Goal: Transaction & Acquisition: Purchase product/service

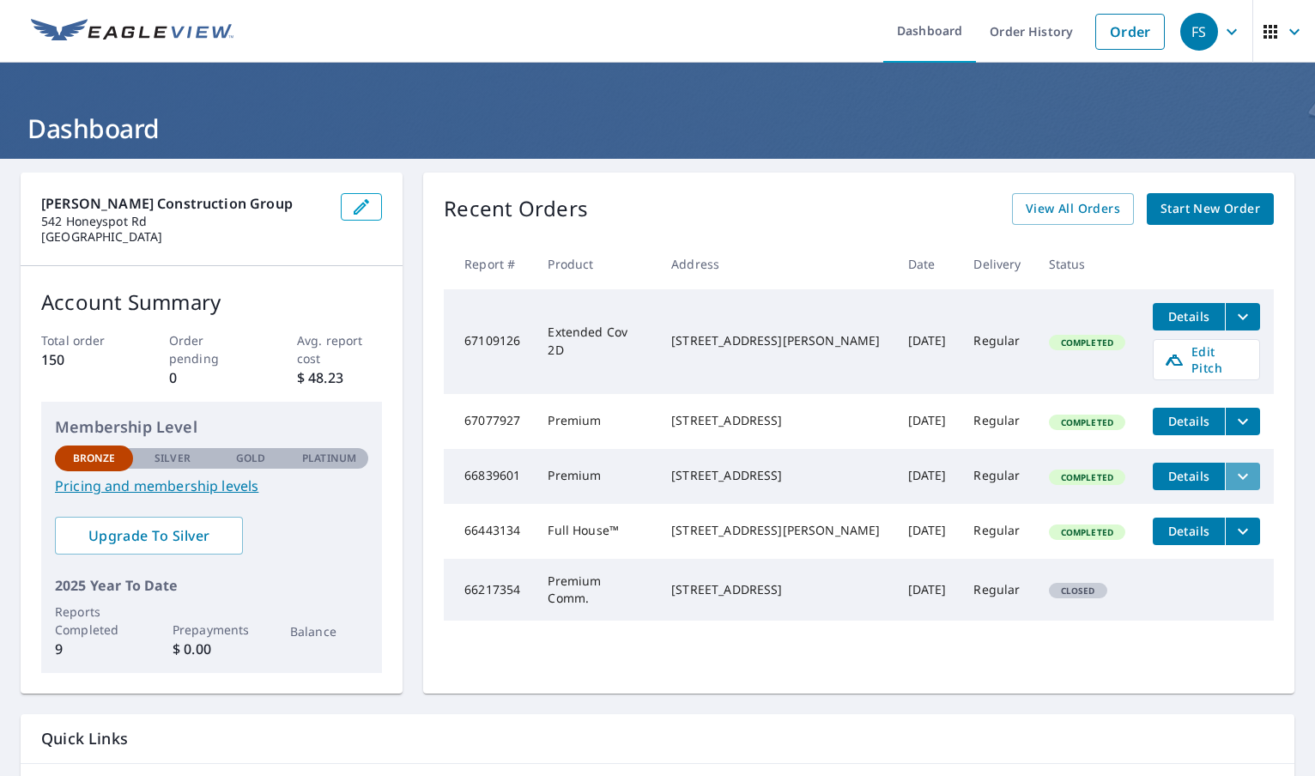
click at [1233, 466] on icon "filesDropdownBtn-66839601" at bounding box center [1243, 476] width 21 height 21
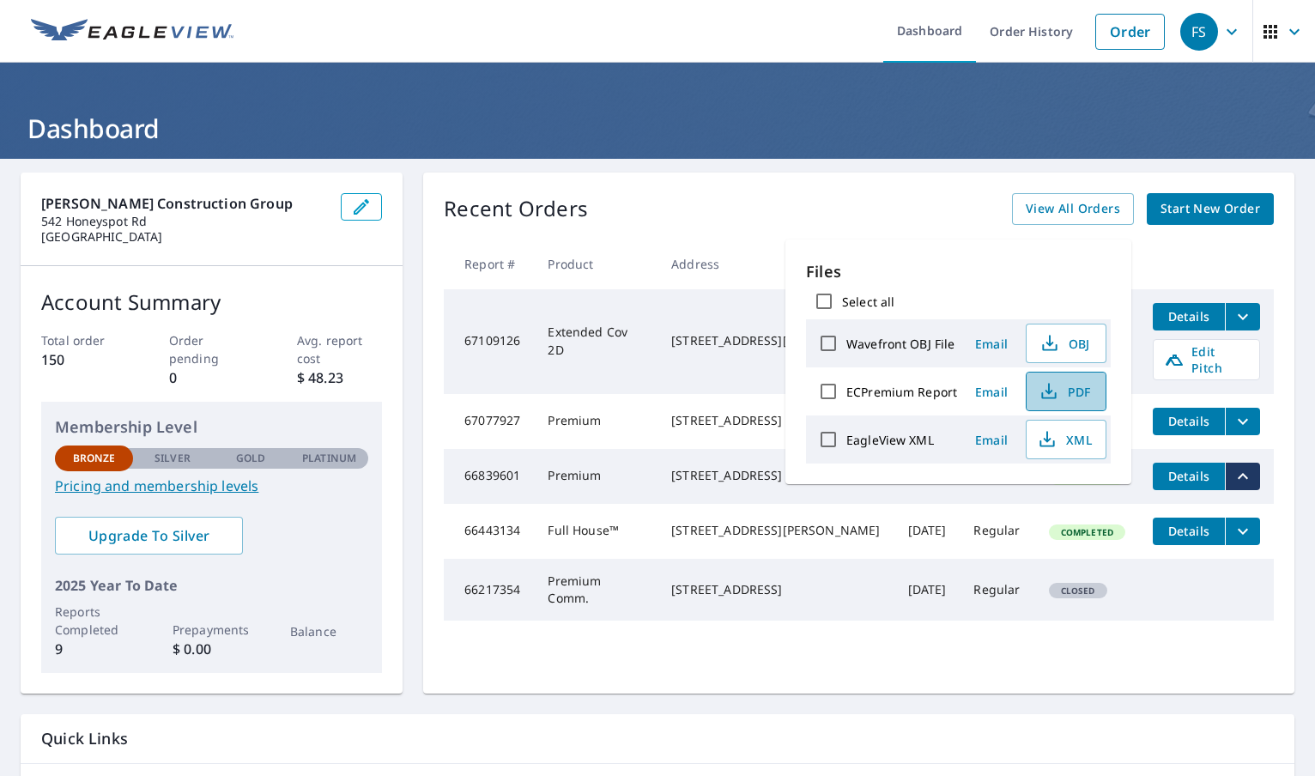
click at [1080, 384] on span "PDF" at bounding box center [1064, 391] width 55 height 21
click at [1114, 37] on link "Order" at bounding box center [1131, 32] width 70 height 36
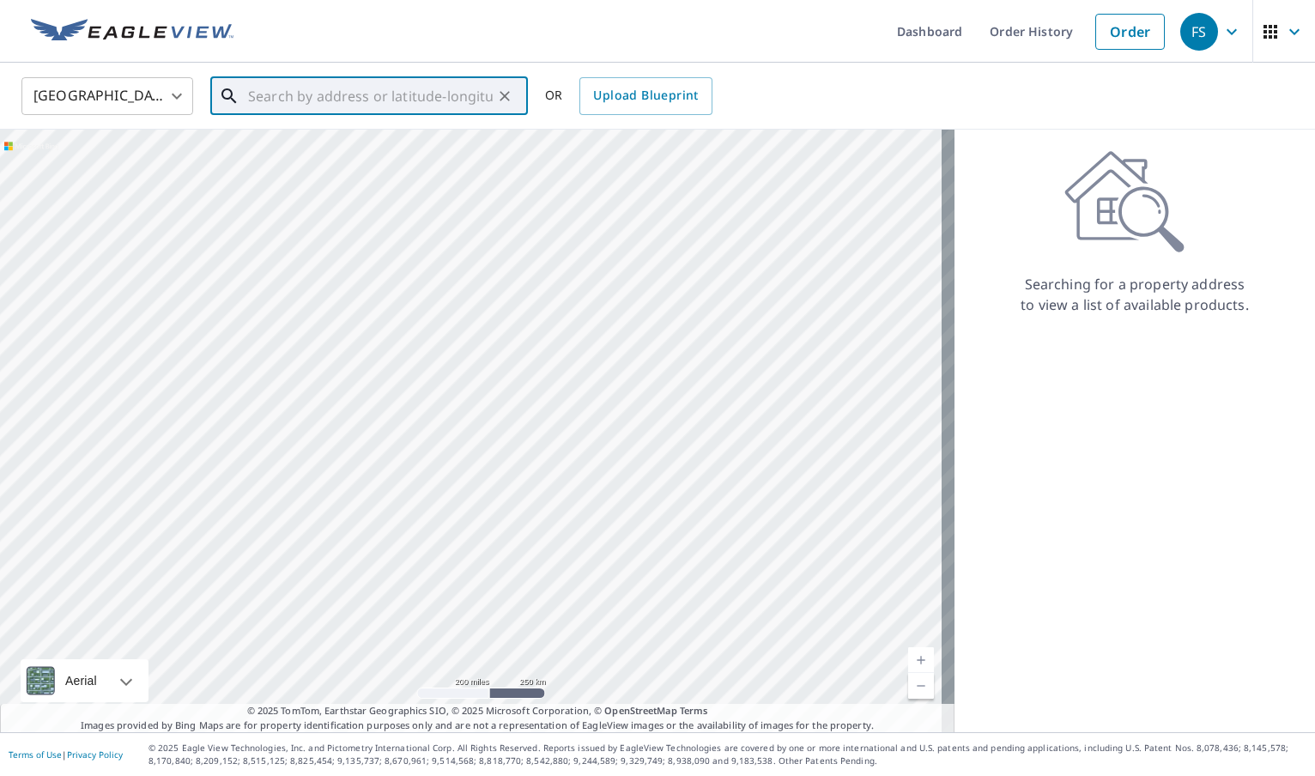
click at [313, 102] on input "text" at bounding box center [370, 96] width 245 height 48
paste input "[STREET_ADDRESS][PERSON_NAME][PERSON_NAME],"
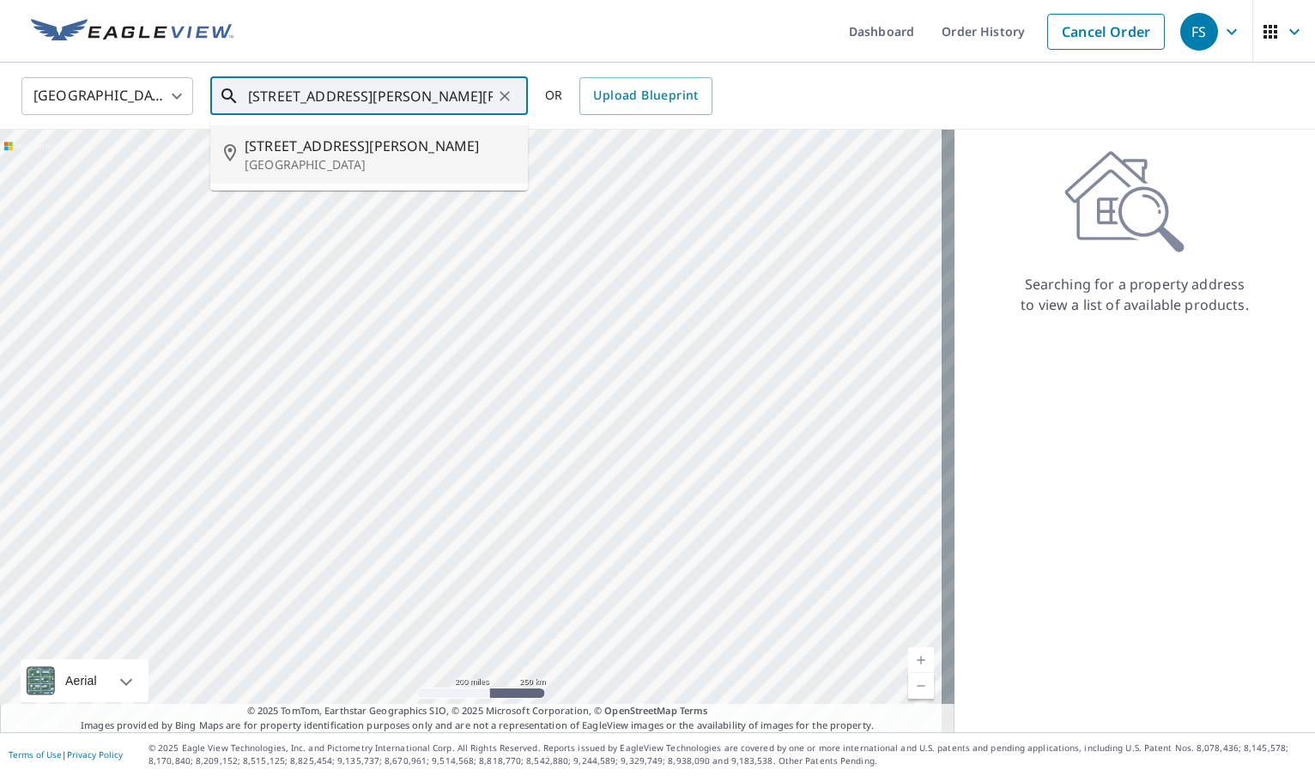
click at [312, 144] on span "[STREET_ADDRESS][PERSON_NAME]" at bounding box center [380, 146] width 270 height 21
type input "[STREET_ADDRESS][PERSON_NAME]"
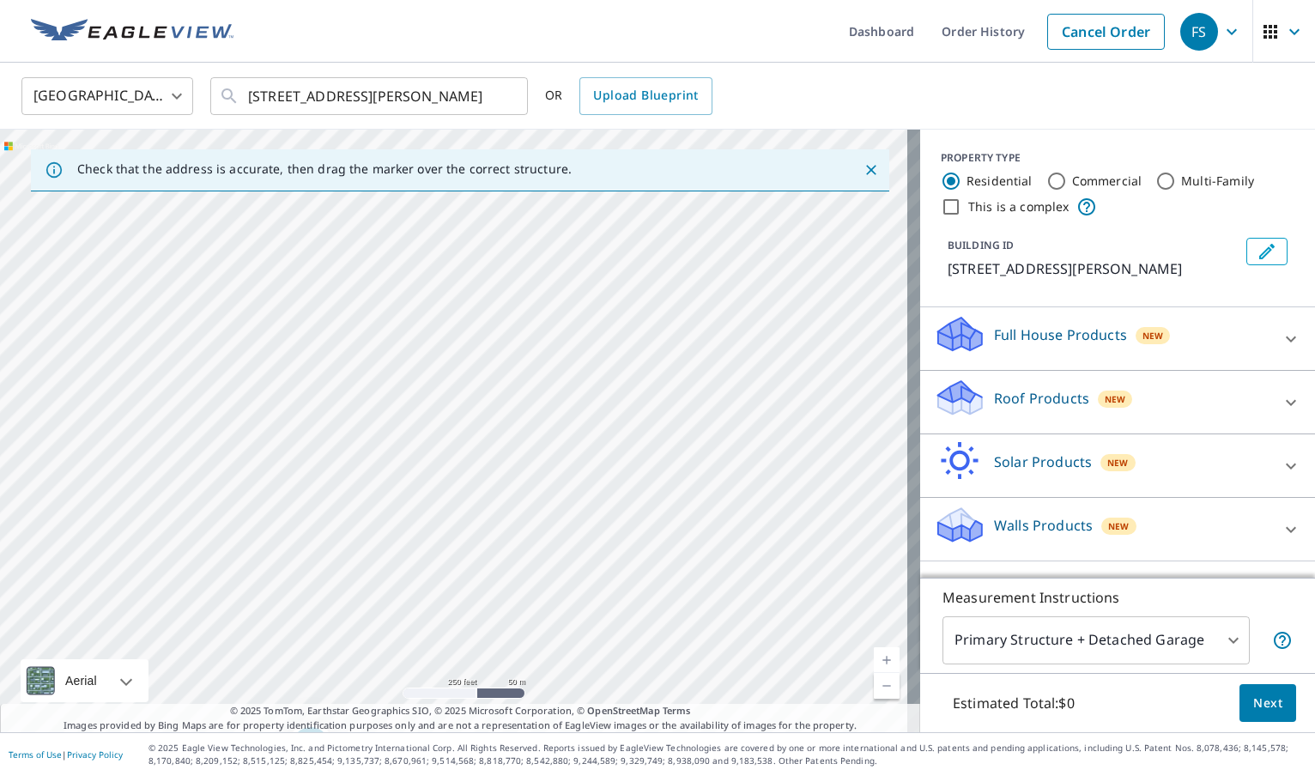
drag, startPoint x: 478, startPoint y: 422, endPoint x: 314, endPoint y: 837, distance: 446.0
click at [314, 775] on html "FS FS Dashboard Order History Cancel Order FS [GEOGRAPHIC_DATA] [GEOGRAPHIC_DAT…" at bounding box center [657, 388] width 1315 height 776
drag, startPoint x: 436, startPoint y: 467, endPoint x: 331, endPoint y: 805, distance: 354.1
click at [331, 775] on html "FS FS Dashboard Order History Cancel Order FS [GEOGRAPHIC_DATA] [GEOGRAPHIC_DAT…" at bounding box center [657, 388] width 1315 height 776
click at [396, 540] on div "[STREET_ADDRESS][PERSON_NAME]" at bounding box center [460, 431] width 920 height 603
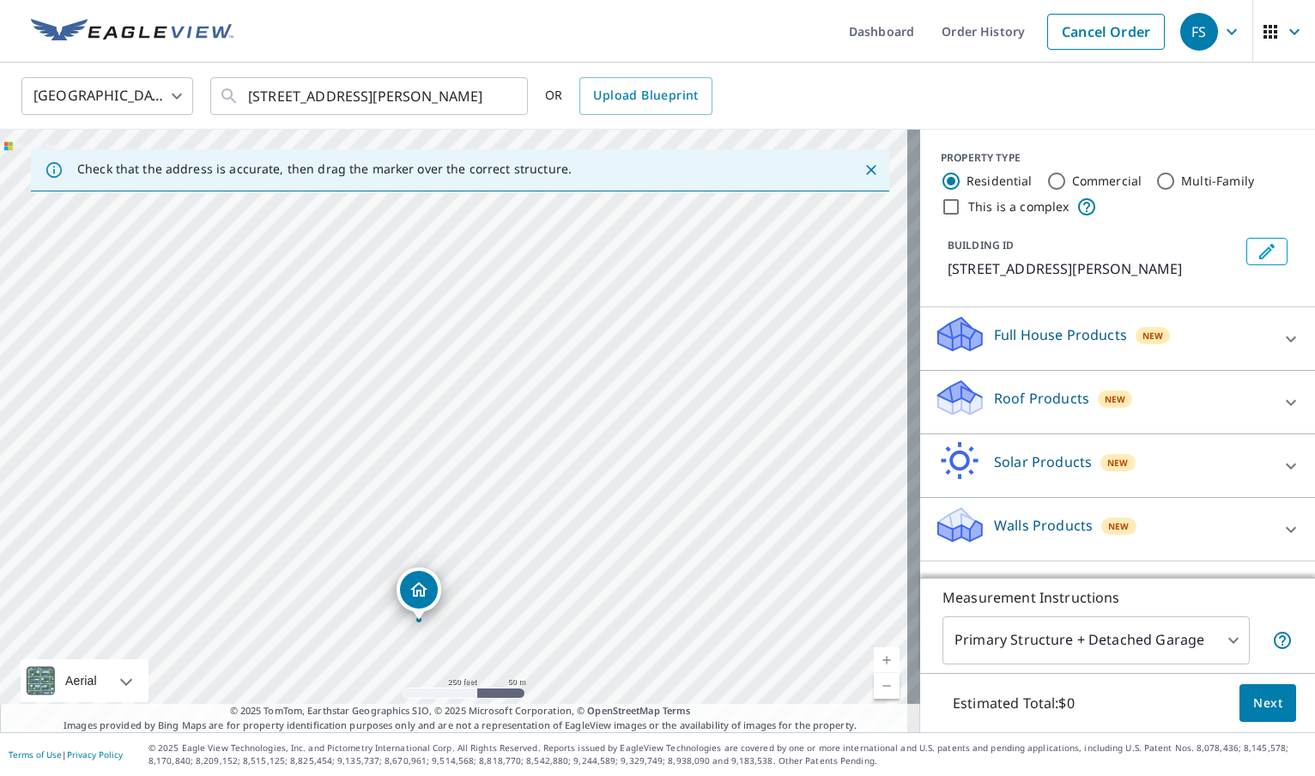
drag, startPoint x: 463, startPoint y: 228, endPoint x: 523, endPoint y: 233, distance: 60.3
click at [523, 233] on div "[STREET_ADDRESS][PERSON_NAME]" at bounding box center [460, 431] width 920 height 603
click at [1265, 703] on span "Next" at bounding box center [1268, 703] width 29 height 21
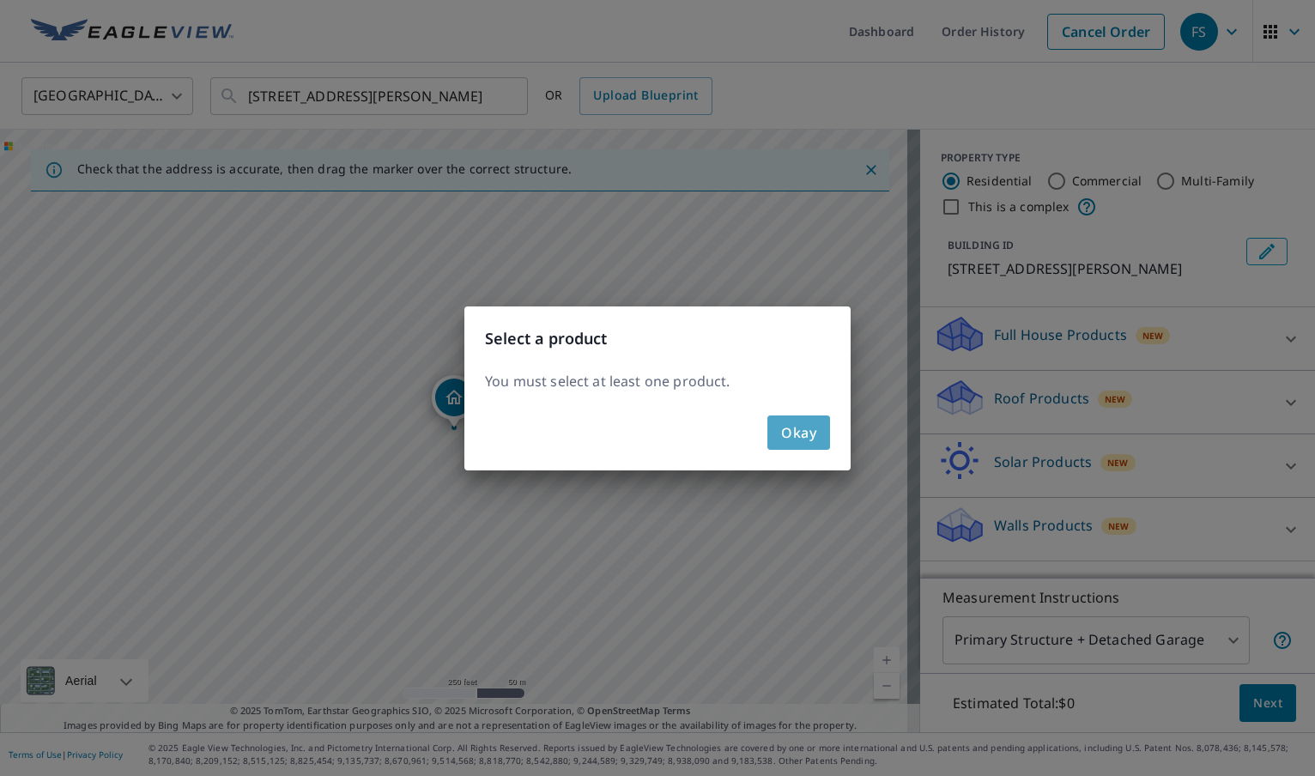
click at [827, 443] on button "Okay" at bounding box center [799, 433] width 63 height 34
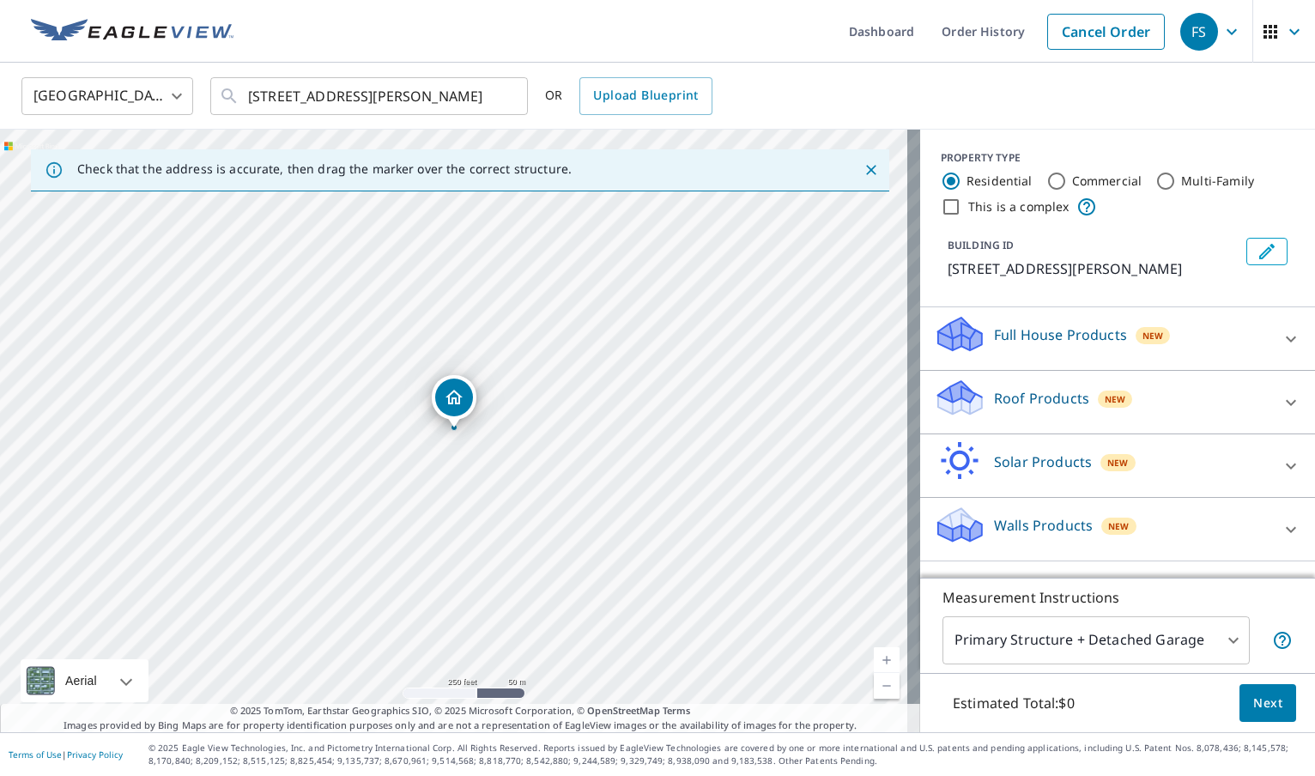
click at [1060, 328] on p "Full House Products" at bounding box center [1060, 335] width 133 height 21
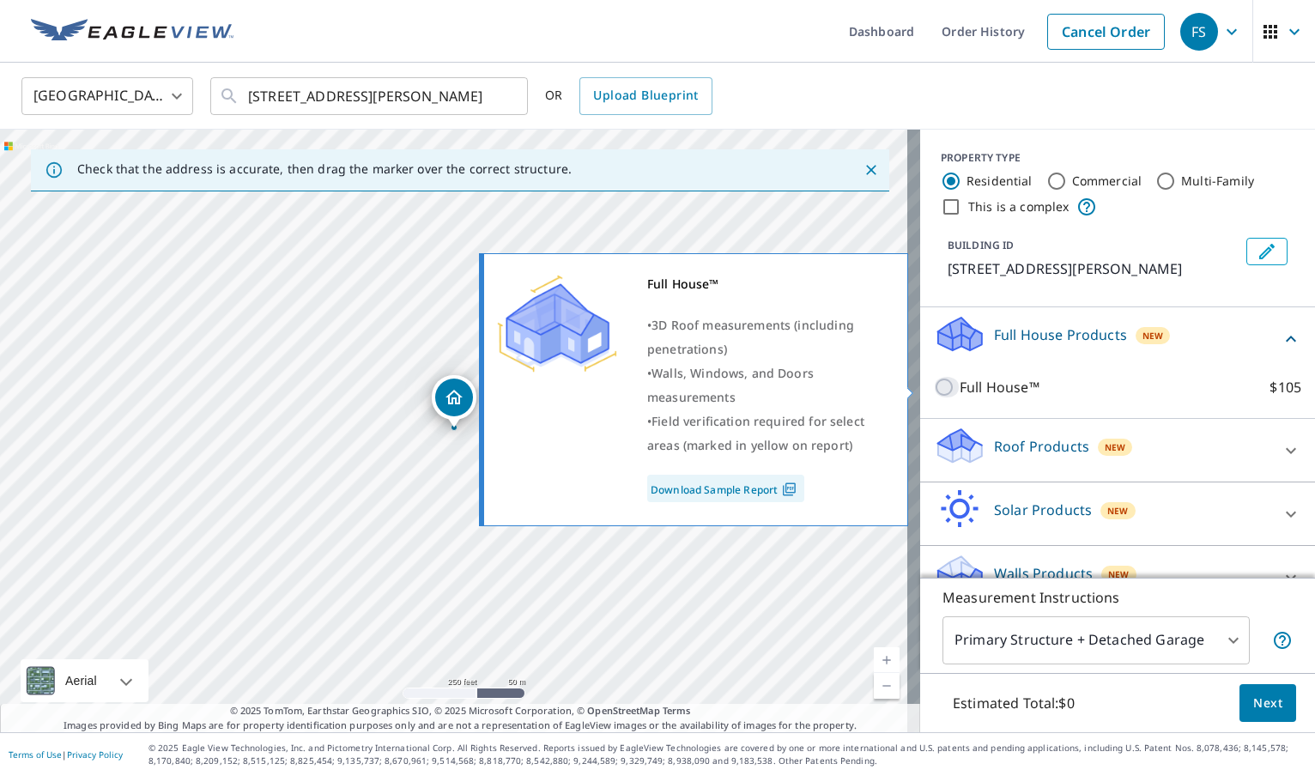
click at [934, 386] on input "Full House™ $105" at bounding box center [947, 387] width 26 height 21
checkbox input "true"
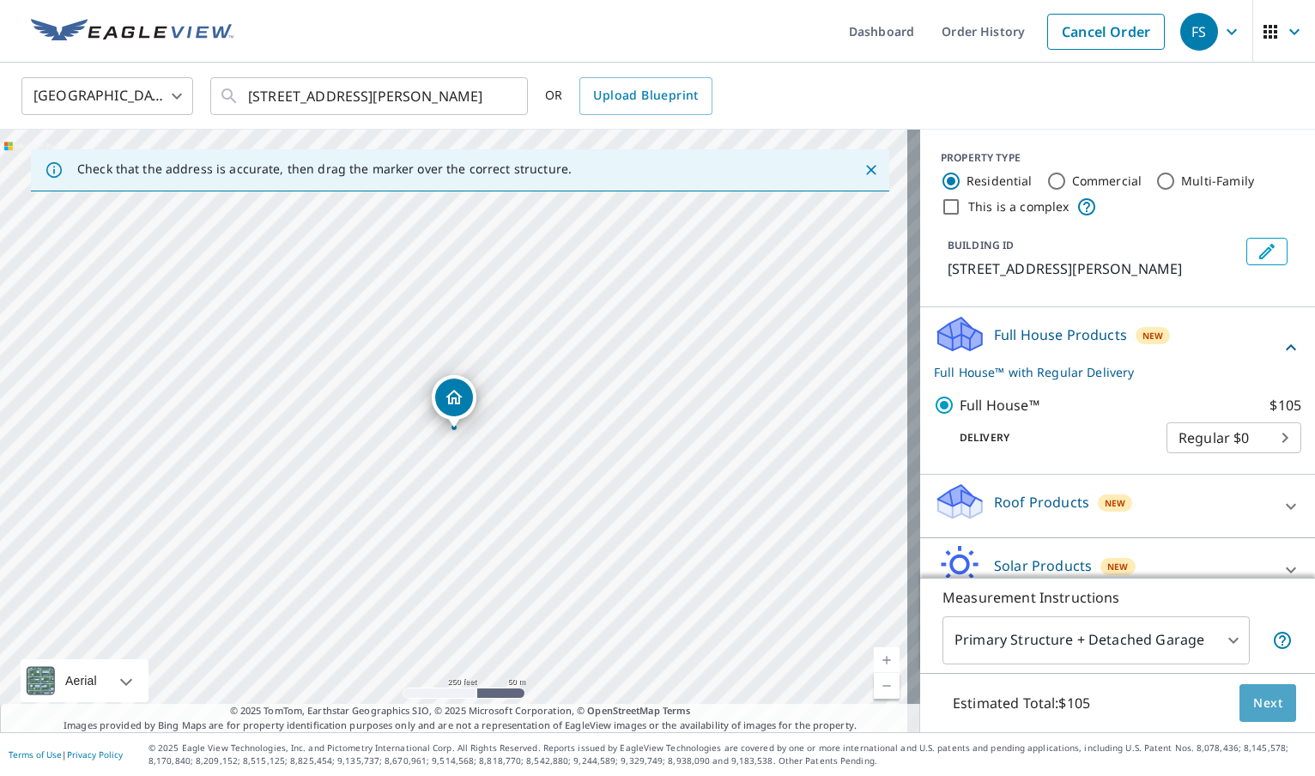
click at [1254, 707] on span "Next" at bounding box center [1268, 703] width 29 height 21
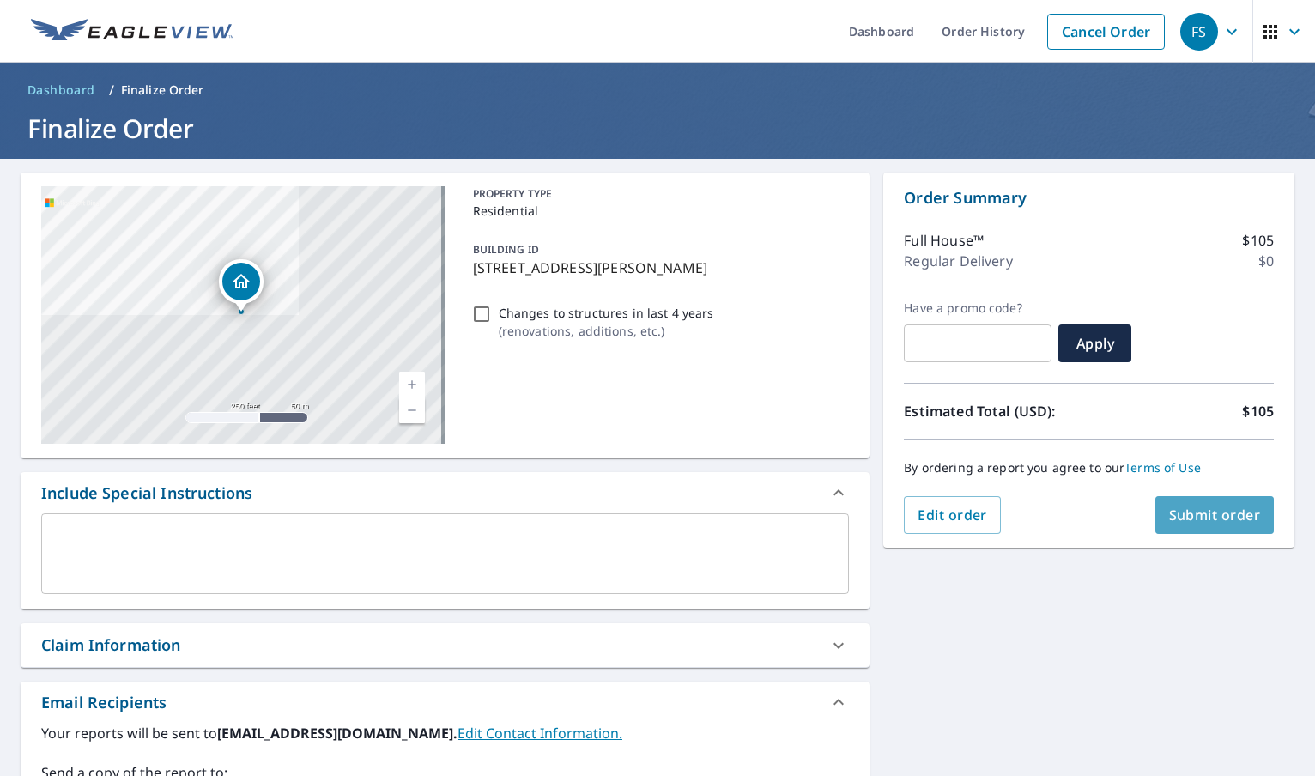
click at [1203, 521] on span "Submit order" at bounding box center [1215, 515] width 92 height 19
